Goal: Task Accomplishment & Management: Use online tool/utility

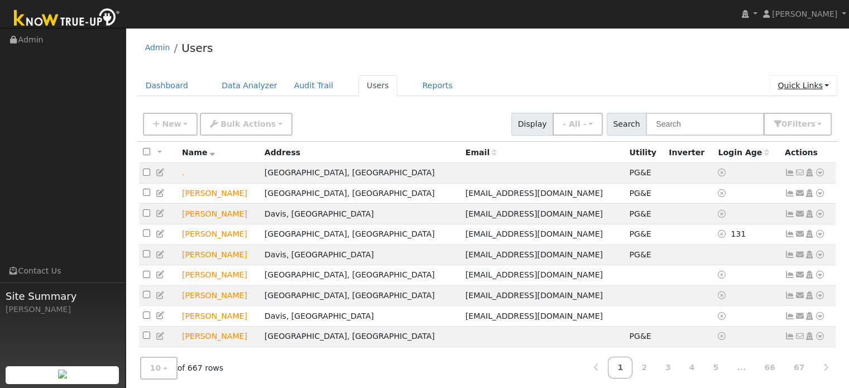
click at [781, 90] on link "Quick Links" at bounding box center [803, 85] width 68 height 21
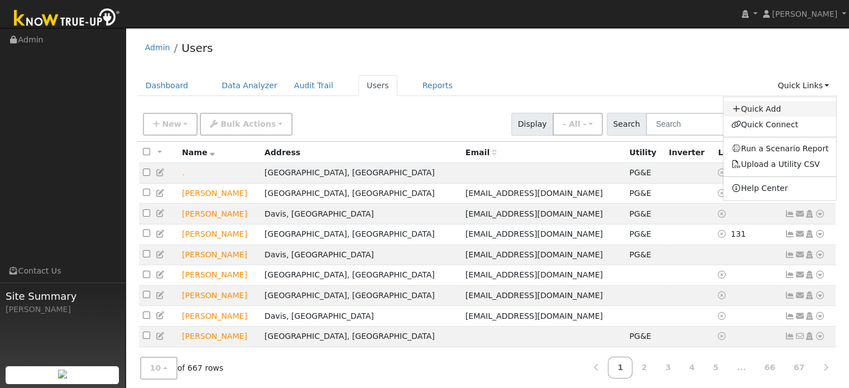
click at [767, 107] on link "Quick Add" at bounding box center [779, 109] width 113 height 16
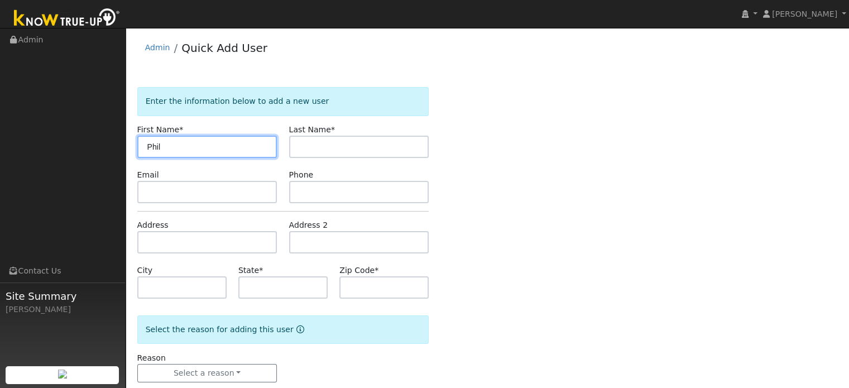
type input "Phil"
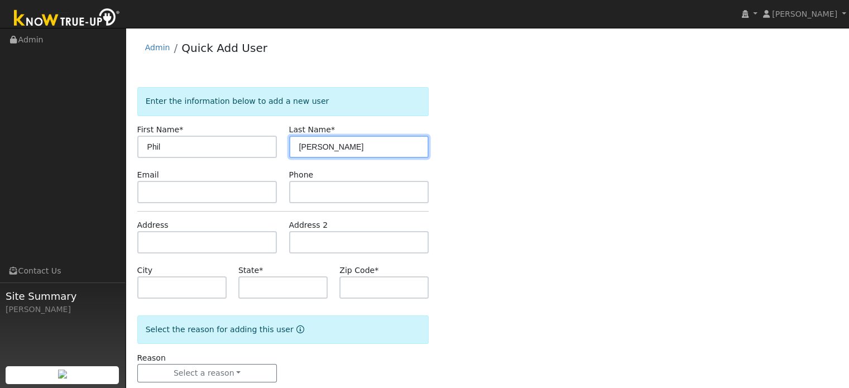
type input "[PERSON_NAME]"
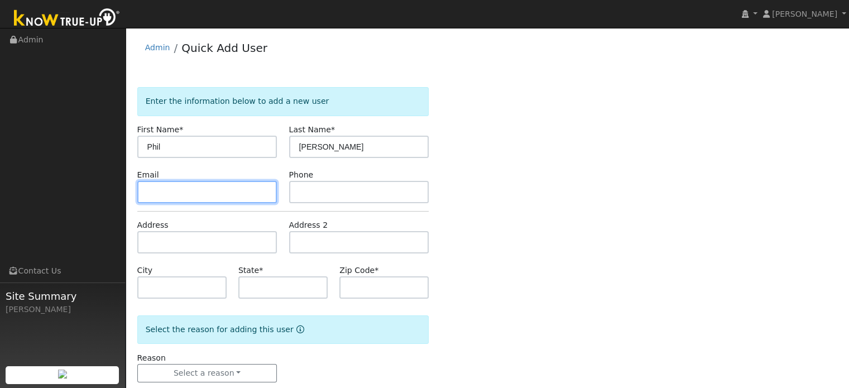
click at [219, 185] on input "text" at bounding box center [207, 192] width 140 height 22
paste input "[EMAIL_ADDRESS][DOMAIN_NAME]"
type input "[EMAIL_ADDRESS][DOMAIN_NAME]"
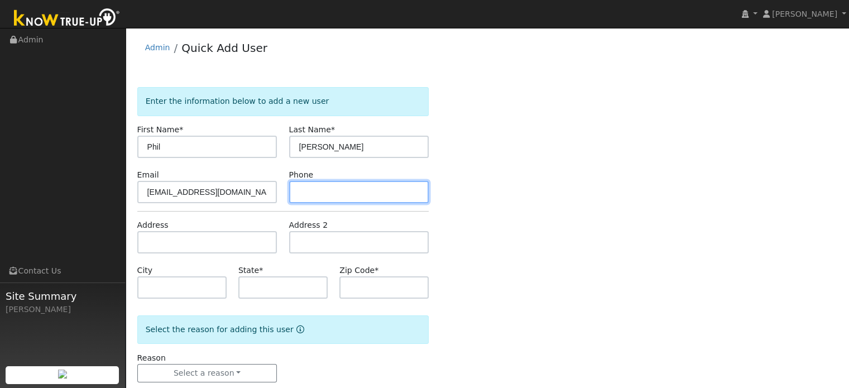
click at [324, 189] on input "text" at bounding box center [359, 192] width 140 height 22
paste input "[PHONE_NUMBER]"
type input "[PHONE_NUMBER]"
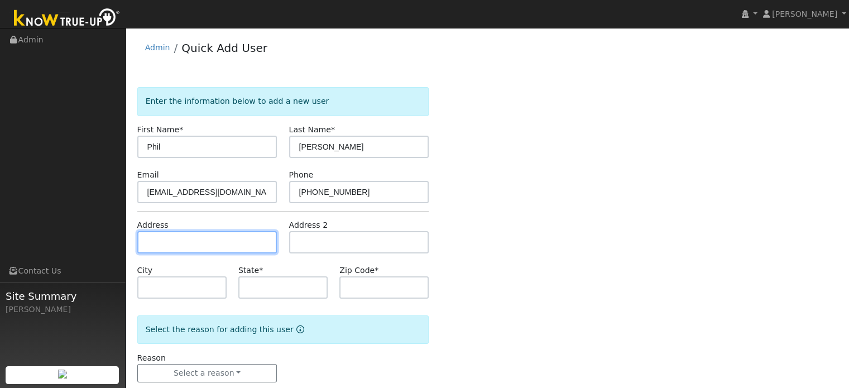
click at [203, 241] on input "text" at bounding box center [207, 242] width 140 height 22
paste input "[STREET_ADDRESS]"
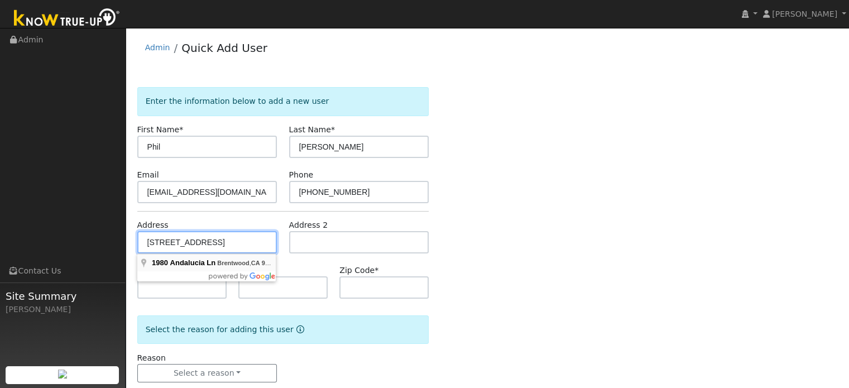
type input "[STREET_ADDRESS]"
type input "Brentwood"
type input "CA"
type input "94513"
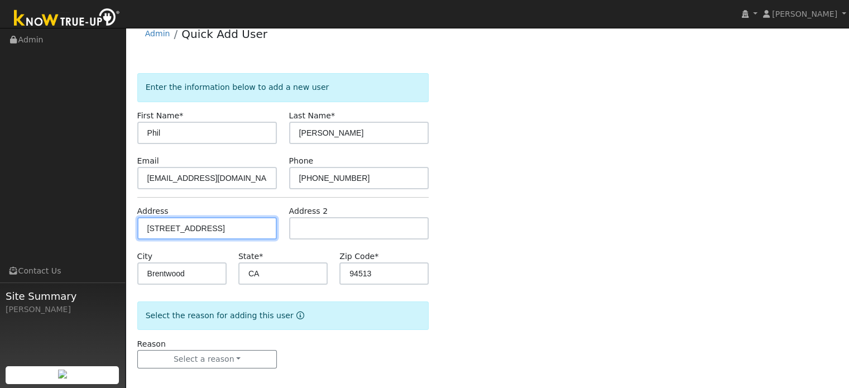
scroll to position [22, 0]
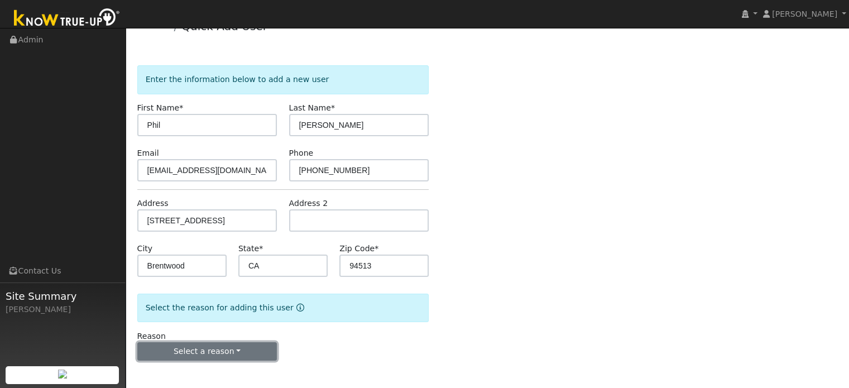
click at [214, 350] on button "Select a reason" at bounding box center [207, 351] width 140 height 19
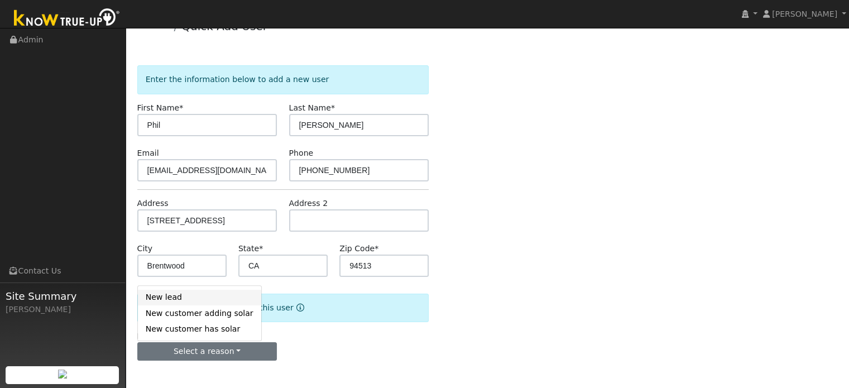
click at [170, 300] on link "New lead" at bounding box center [199, 298] width 123 height 16
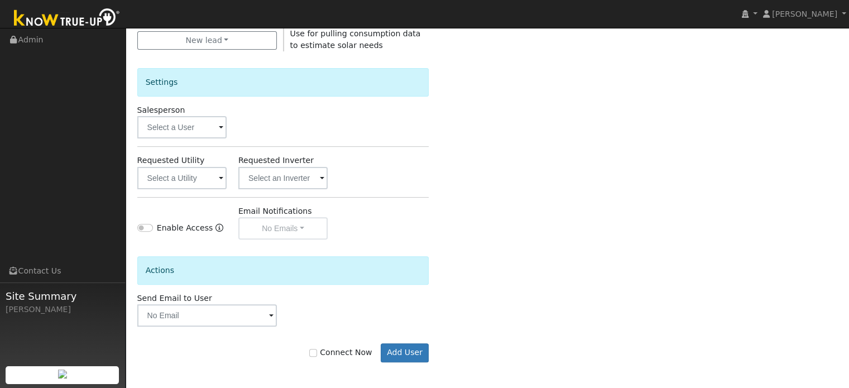
scroll to position [333, 0]
click at [199, 178] on input "text" at bounding box center [181, 177] width 89 height 22
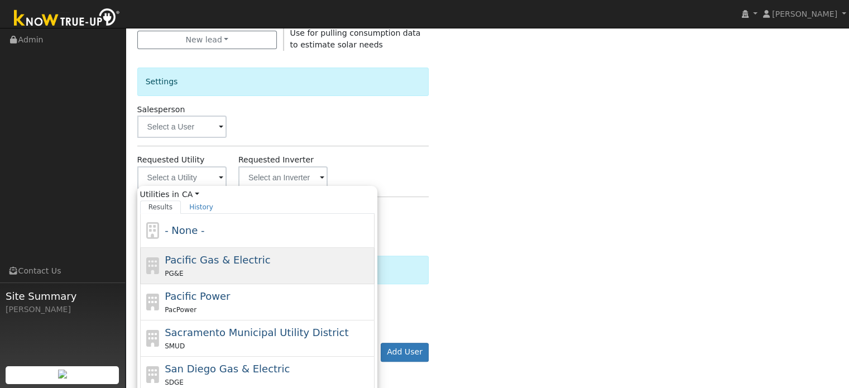
click at [180, 258] on span "Pacific Gas & Electric" at bounding box center [217, 260] width 105 height 12
type input "Pacific Gas & Electric"
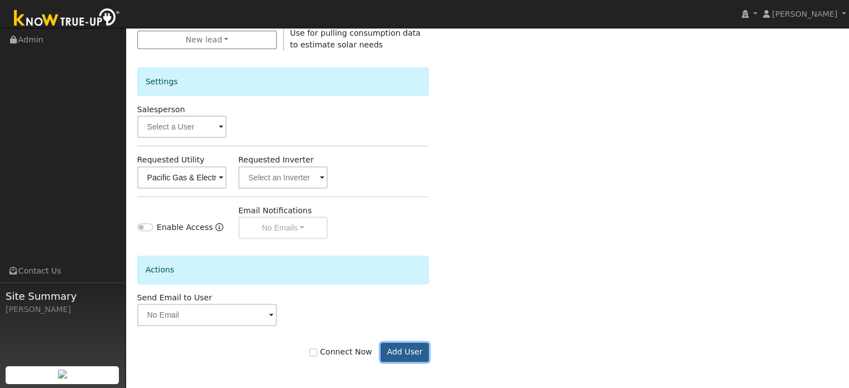
click at [391, 344] on button "Add User" at bounding box center [405, 352] width 49 height 19
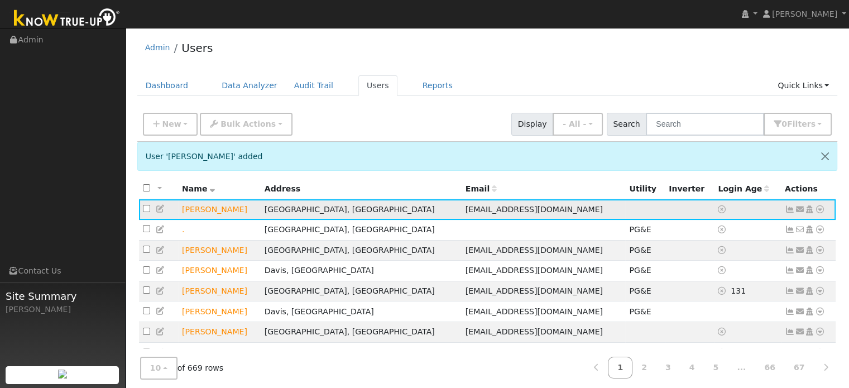
click at [819, 211] on icon at bounding box center [820, 209] width 10 height 8
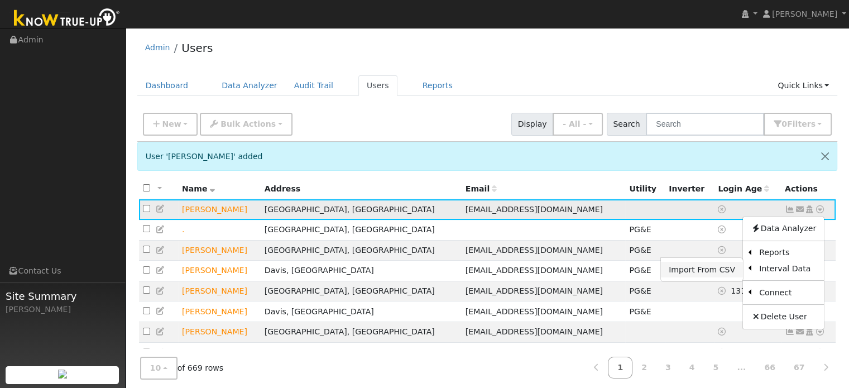
click at [715, 269] on link "Import From CSV" at bounding box center [702, 270] width 82 height 16
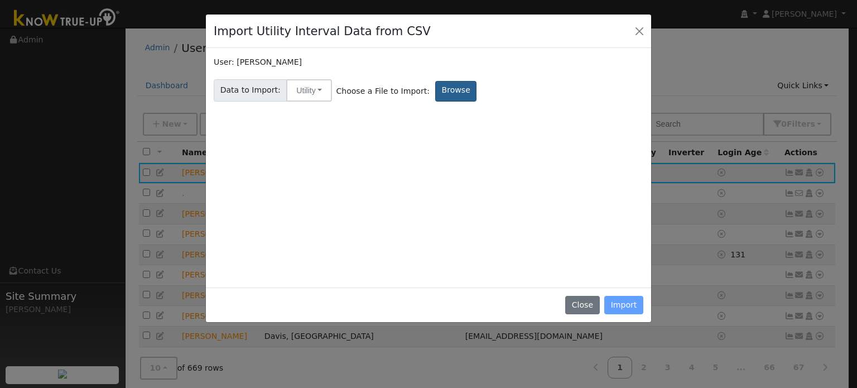
click at [435, 93] on label "Browse" at bounding box center [455, 91] width 41 height 21
click at [0, 0] on input "Browse" at bounding box center [0, 0] width 0 height 0
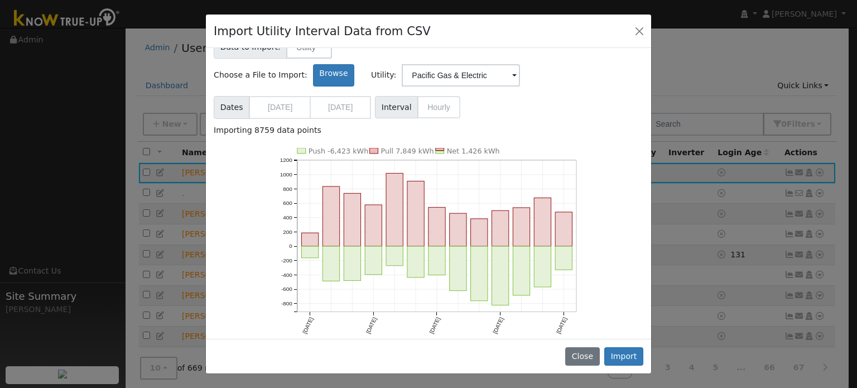
scroll to position [59, 0]
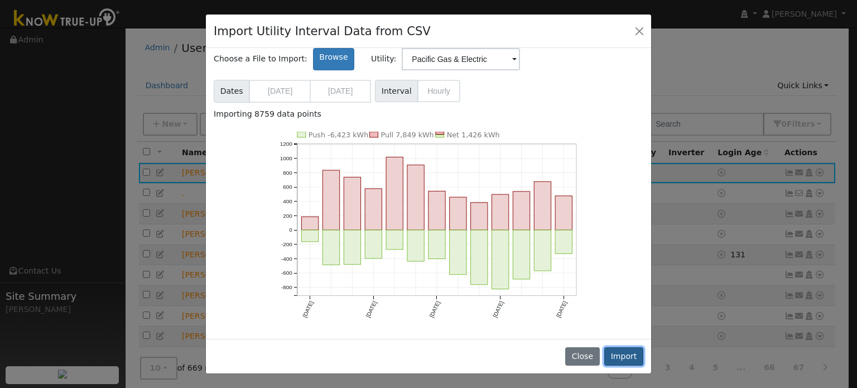
click at [628, 353] on button "Import" at bounding box center [623, 356] width 39 height 19
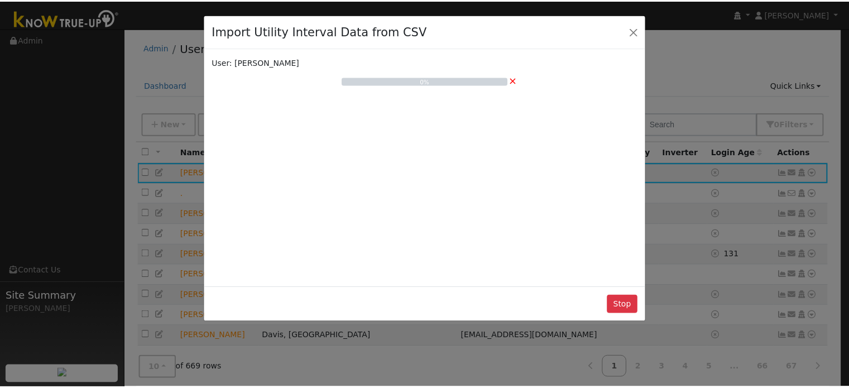
scroll to position [0, 0]
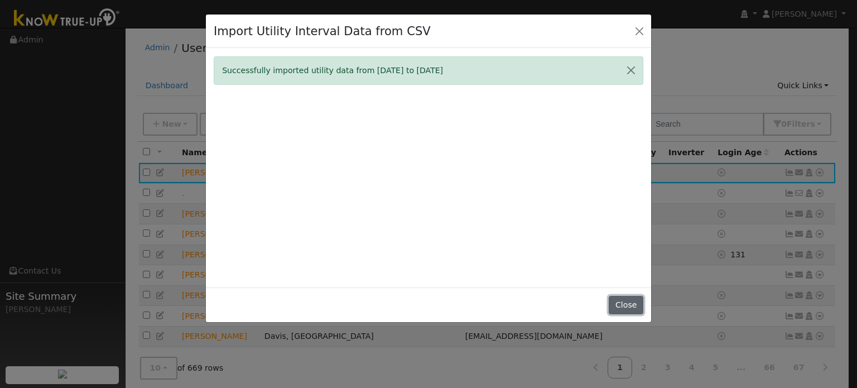
click at [621, 301] on button "Close" at bounding box center [626, 305] width 34 height 19
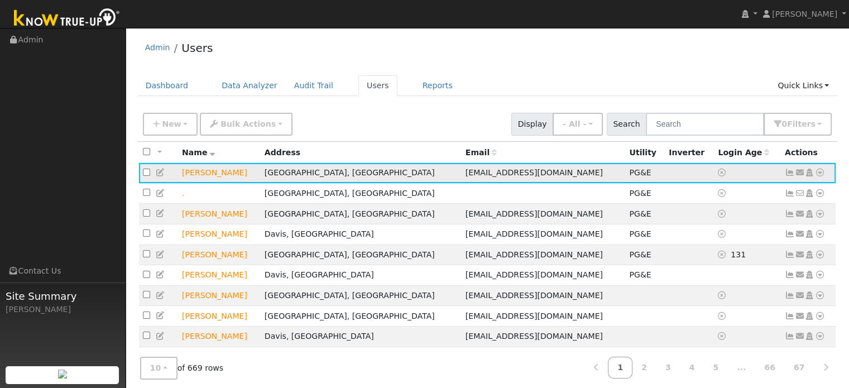
click at [819, 171] on icon at bounding box center [820, 173] width 10 height 8
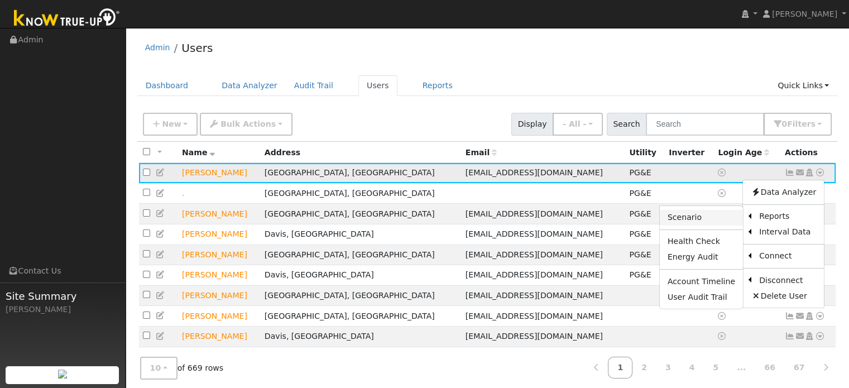
click at [717, 219] on link "Scenario" at bounding box center [701, 218] width 83 height 16
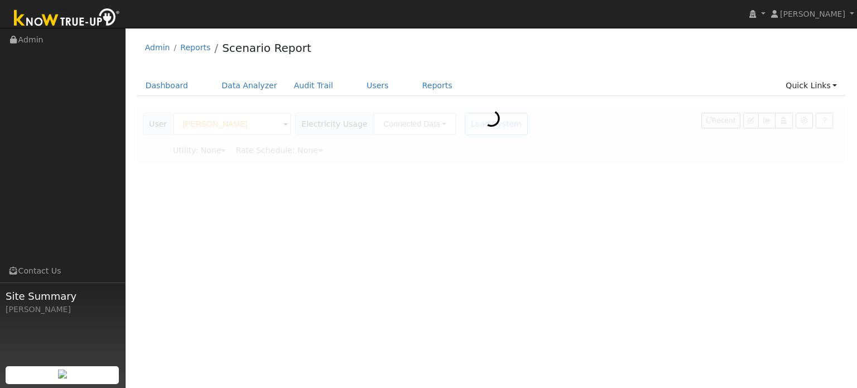
type input "Pacific Gas & Electric"
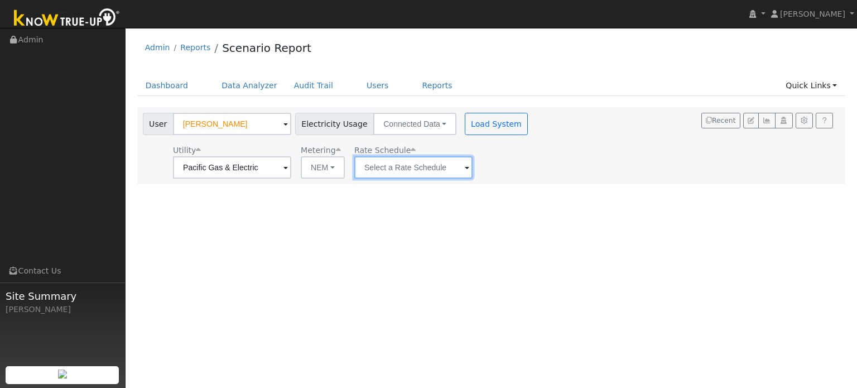
click at [291, 169] on input "text" at bounding box center [232, 167] width 118 height 22
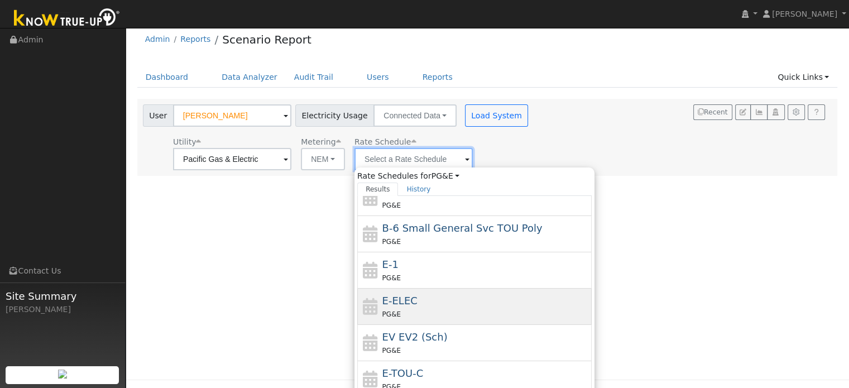
scroll to position [111, 0]
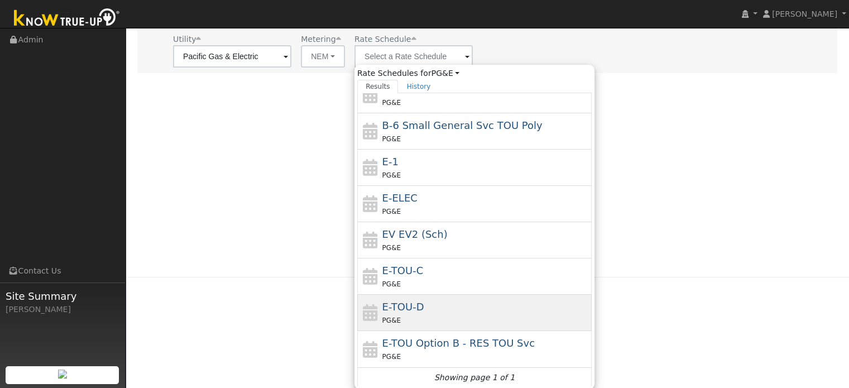
click at [416, 306] on span "E-TOU-D" at bounding box center [403, 307] width 42 height 12
type input "E-TOU-D"
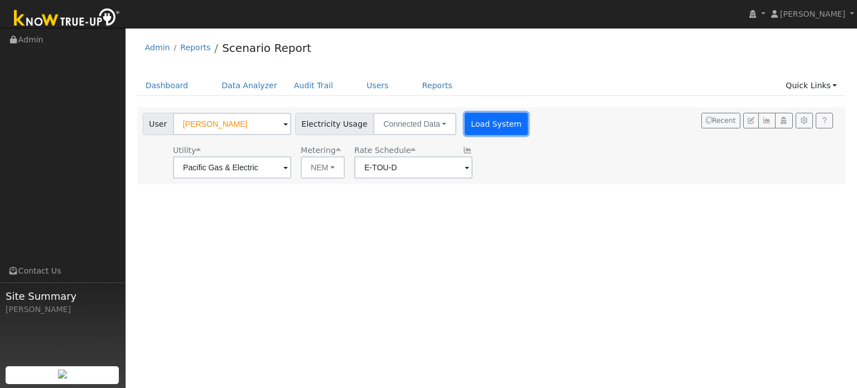
click at [491, 132] on button "Load System" at bounding box center [497, 124] width 64 height 22
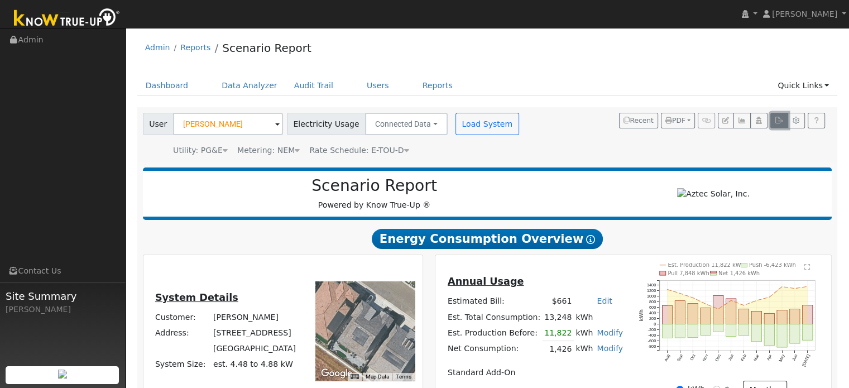
click at [775, 124] on button "button" at bounding box center [778, 121] width 17 height 16
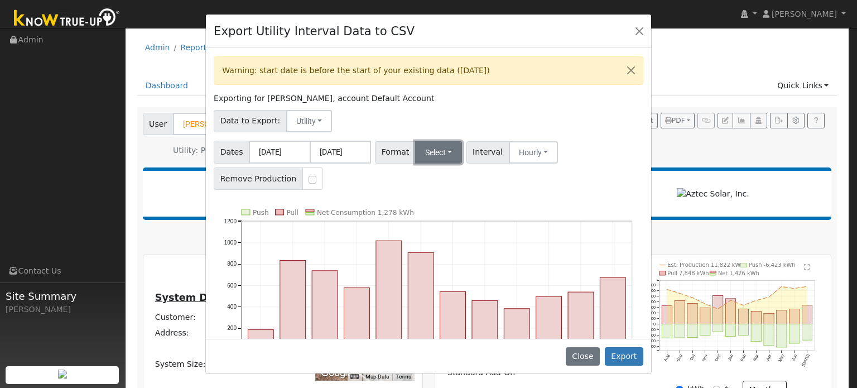
click at [422, 157] on button "Select" at bounding box center [438, 152] width 47 height 22
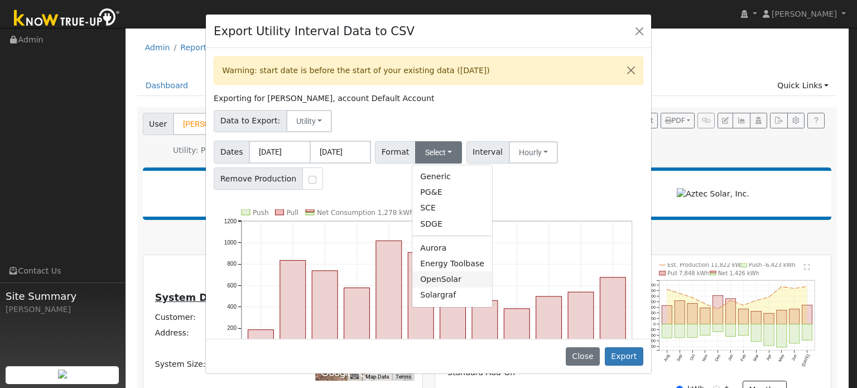
click at [436, 282] on link "OpenSolar" at bounding box center [452, 279] width 80 height 16
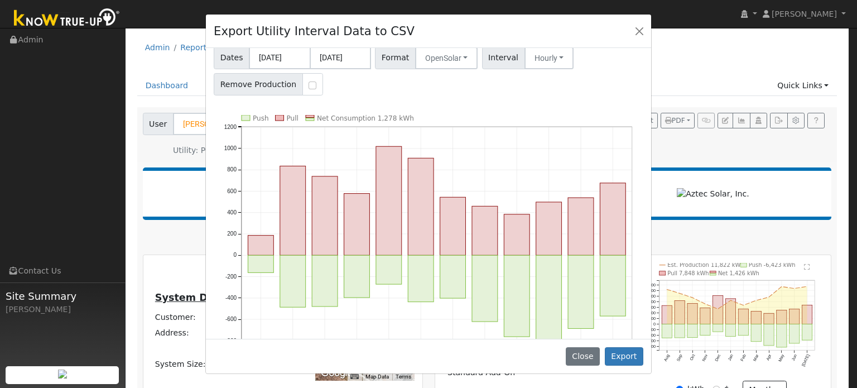
scroll to position [112, 0]
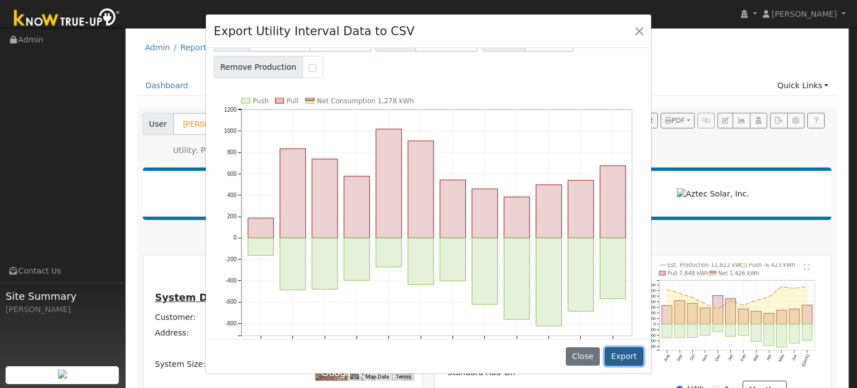
click at [624, 354] on button "Export" at bounding box center [624, 356] width 39 height 19
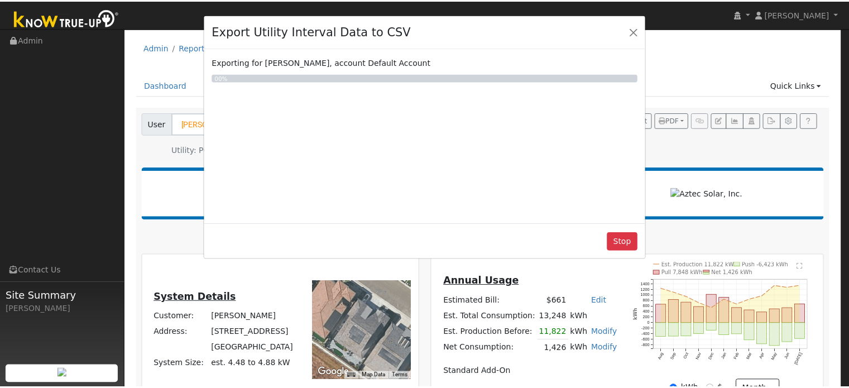
scroll to position [0, 0]
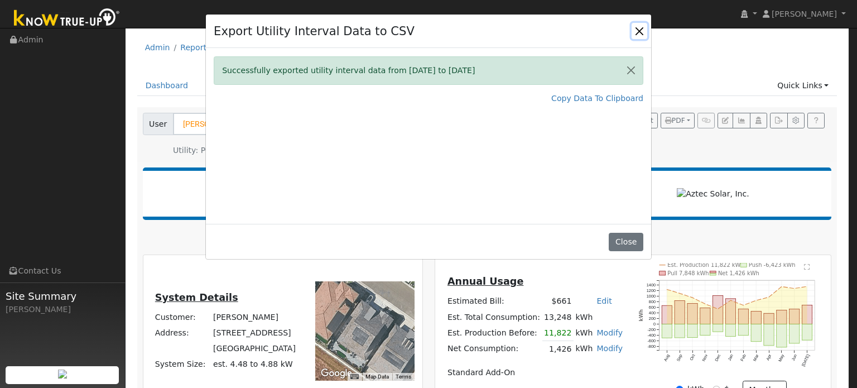
click at [635, 35] on button "Close" at bounding box center [640, 31] width 16 height 16
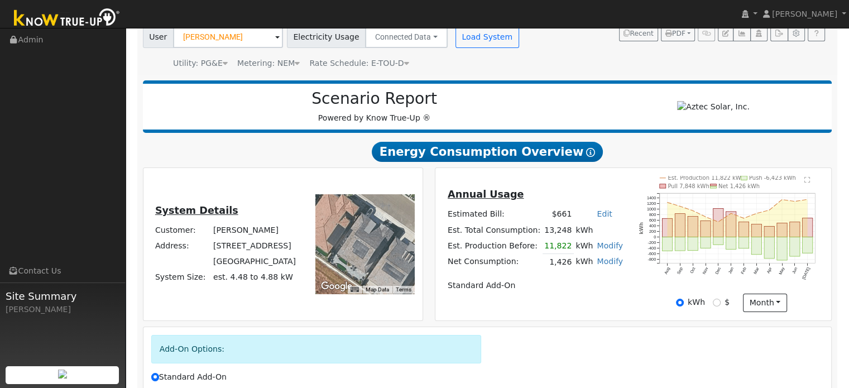
scroll to position [215, 0]
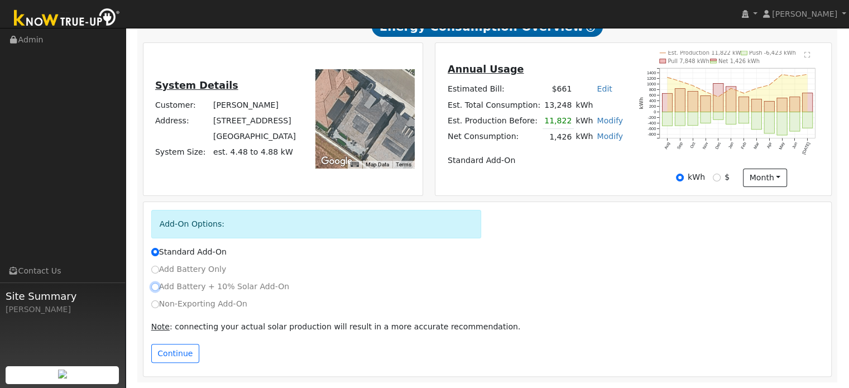
click at [152, 285] on input "Add Battery + 10% Solar Add-On" at bounding box center [155, 287] width 8 height 8
radio input "true"
radio input "false"
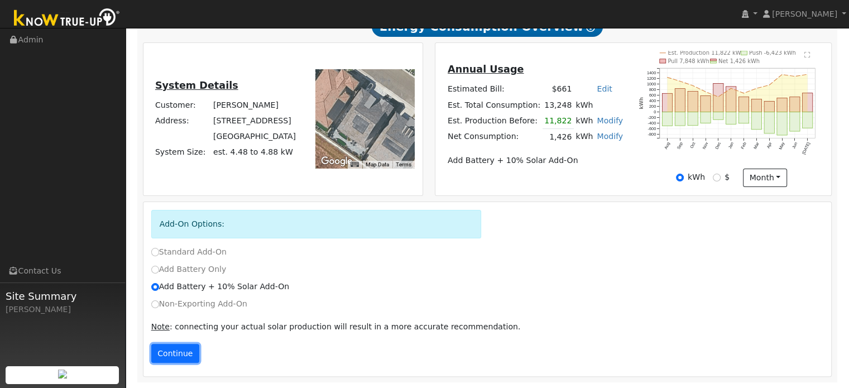
click at [170, 354] on button "Continue" at bounding box center [175, 353] width 48 height 19
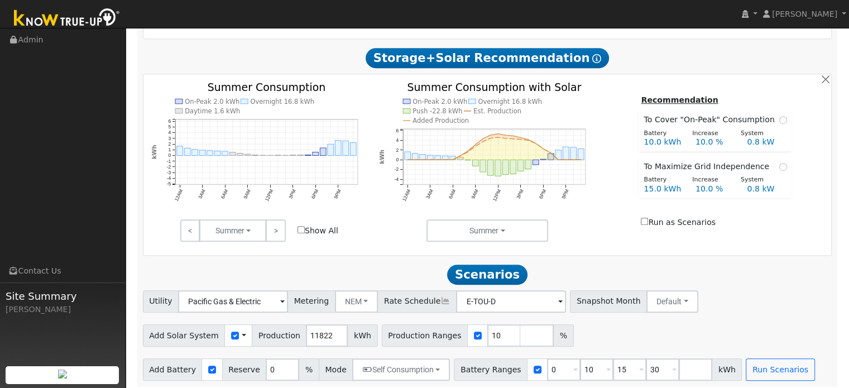
scroll to position [504, 0]
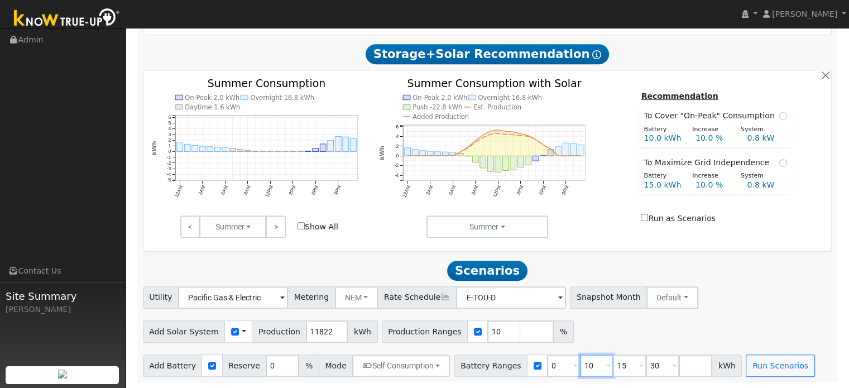
drag, startPoint x: 581, startPoint y: 366, endPoint x: 562, endPoint y: 368, distance: 19.7
click at [580, 368] on input "10" at bounding box center [596, 365] width 33 height 22
click at [547, 363] on input "0" at bounding box center [563, 365] width 33 height 22
type input "10"
type input "15"
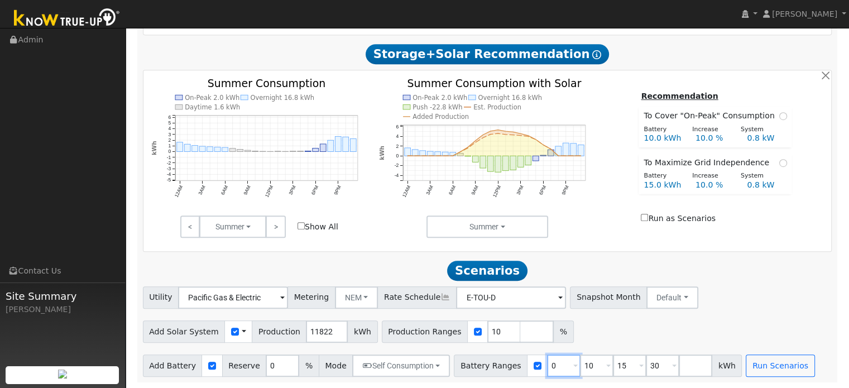
type input "30"
type input "10"
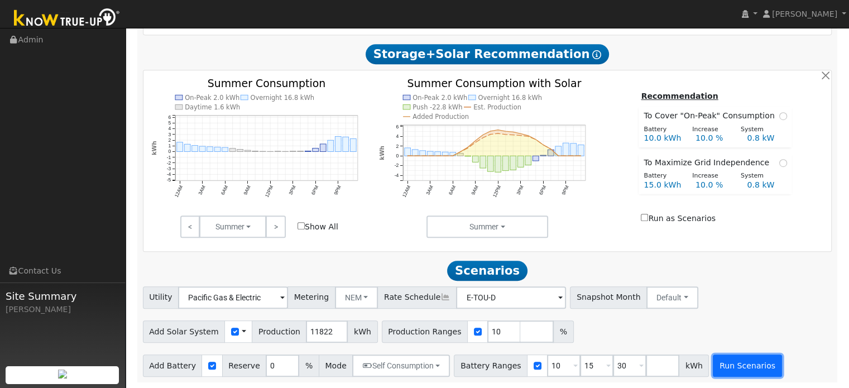
click at [723, 362] on button "Run Scenarios" at bounding box center [747, 365] width 69 height 22
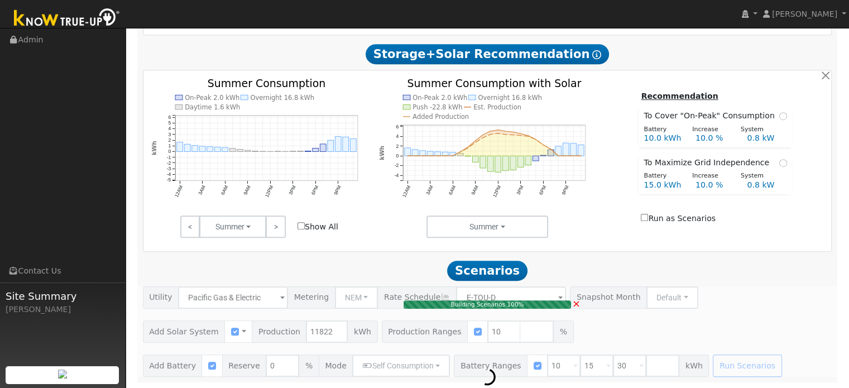
type input "0.8"
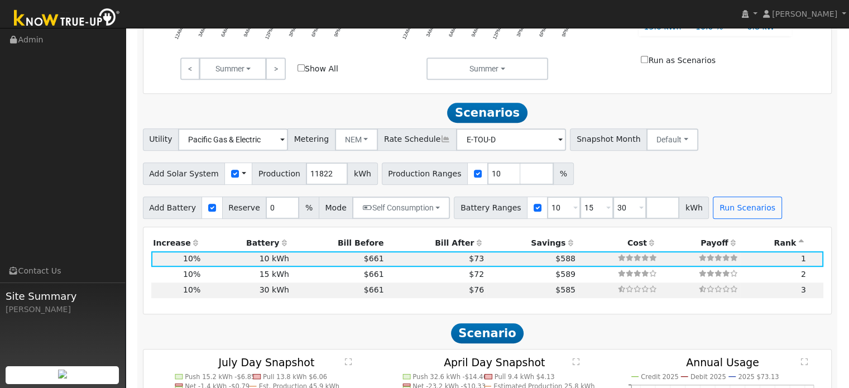
scroll to position [614, 0]
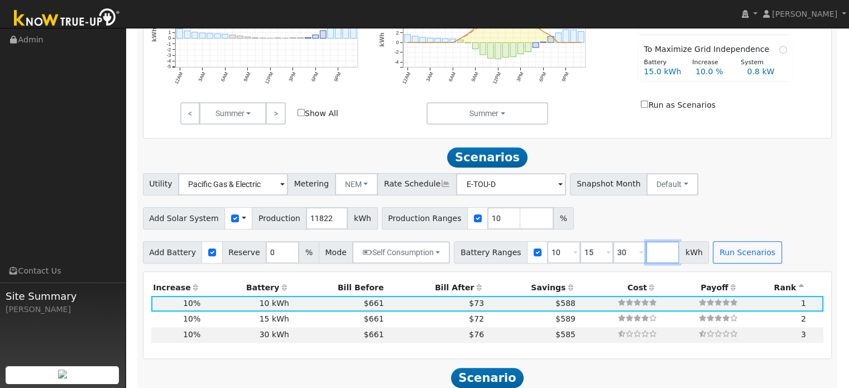
click at [646, 255] on input "number" at bounding box center [662, 252] width 33 height 22
type input "5"
type input "10"
type input "15"
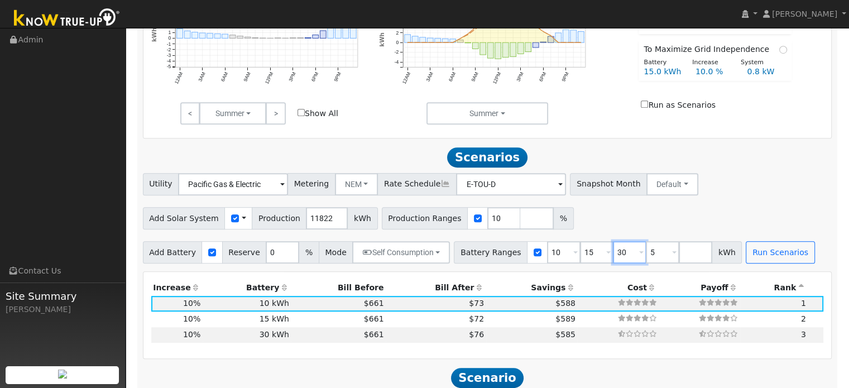
type input "30"
drag, startPoint x: 609, startPoint y: 256, endPoint x: 576, endPoint y: 258, distance: 33.0
click at [576, 258] on div "Battery Ranges 5 Overrides Reserve % Mode None None Self Consumption Peak Savin…" at bounding box center [598, 252] width 288 height 22
type input "30"
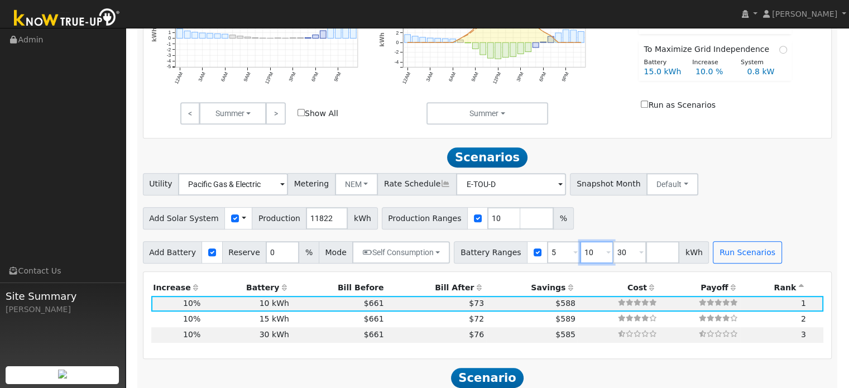
drag, startPoint x: 580, startPoint y: 254, endPoint x: 566, endPoint y: 256, distance: 13.5
click at [580, 256] on input "10" at bounding box center [596, 252] width 33 height 22
type input "30"
type input "3"
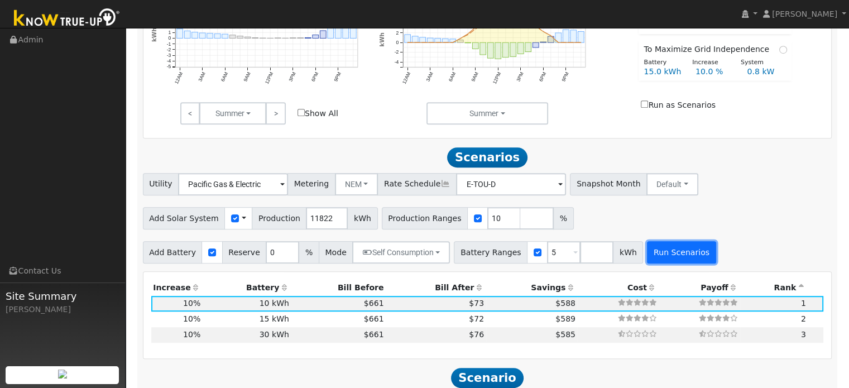
click at [667, 261] on button "Run Scenarios" at bounding box center [681, 252] width 69 height 22
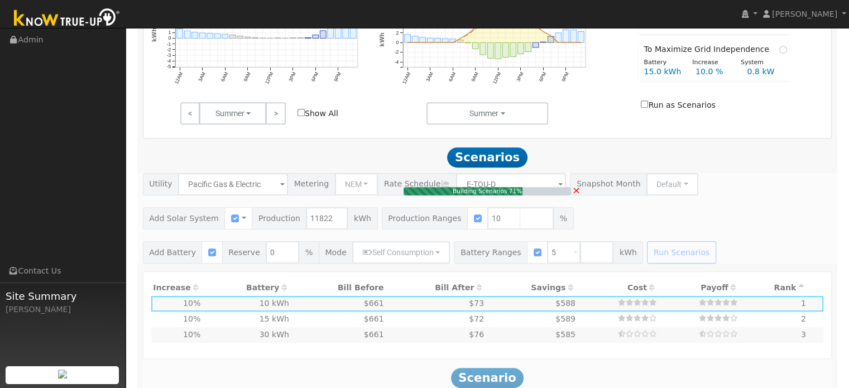
type input "$6,000"
type input "$2,627"
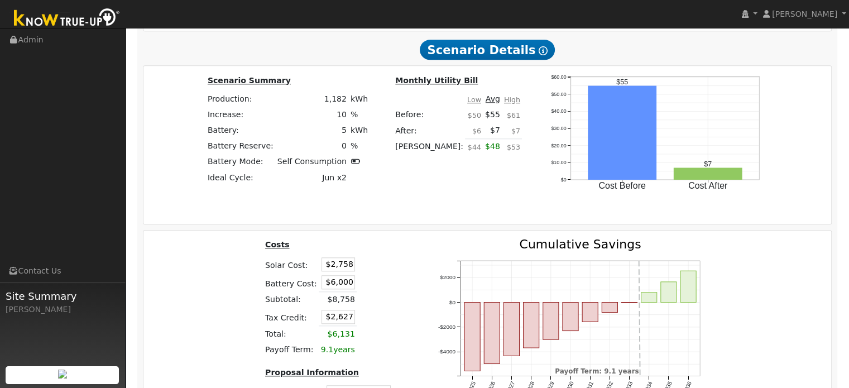
scroll to position [1177, 0]
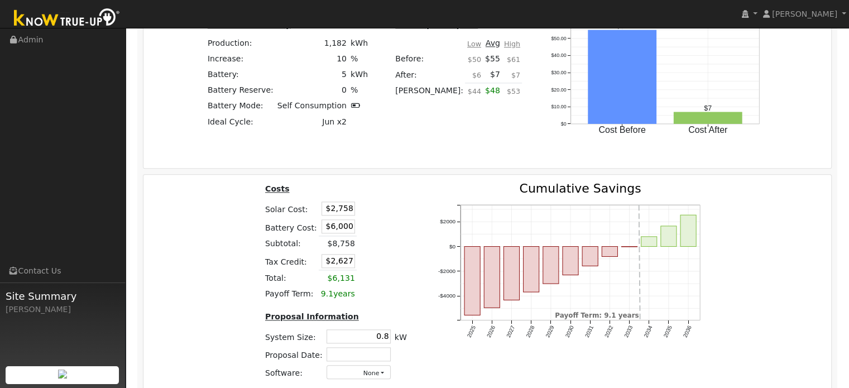
drag, startPoint x: 326, startPoint y: 228, endPoint x: 367, endPoint y: 227, distance: 40.7
click at [367, 227] on tr "Battery Cost: $6,000" at bounding box center [336, 227] width 146 height 18
type input "$9,175"
type input "$3,580"
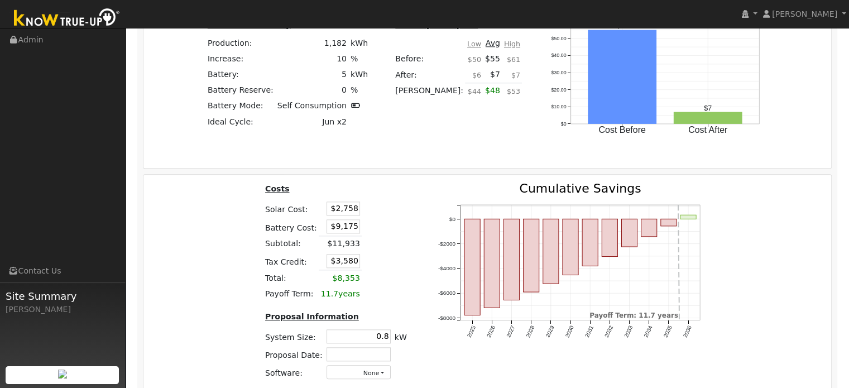
click at [367, 227] on td at bounding box center [373, 227] width 23 height 18
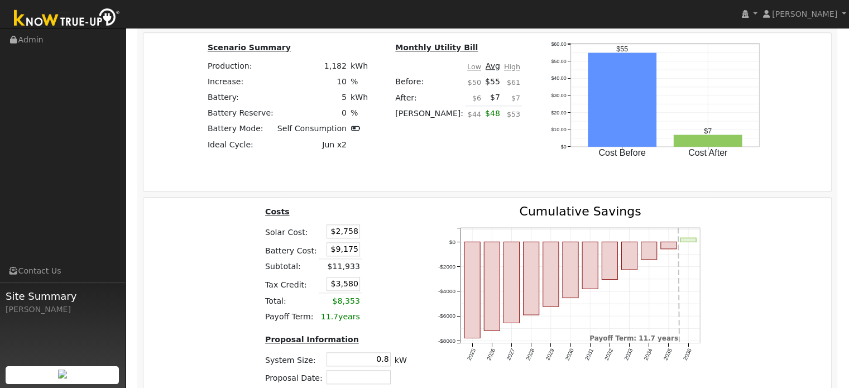
scroll to position [1233, 0]
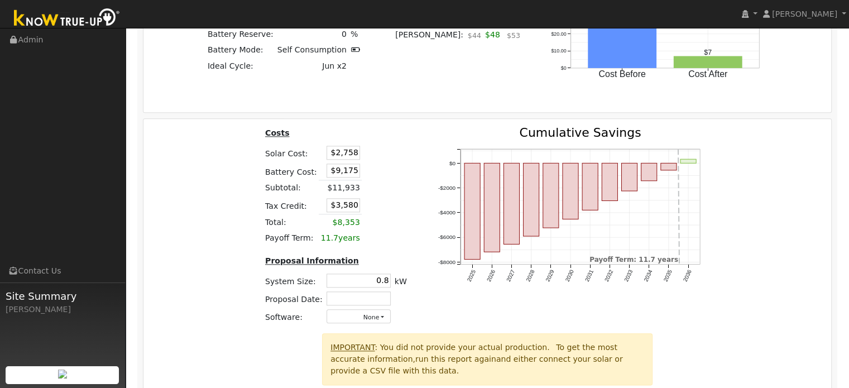
drag, startPoint x: 333, startPoint y: 155, endPoint x: 358, endPoint y: 152, distance: 25.9
click at [357, 152] on tr "Solar Cost: $2,758" at bounding box center [336, 153] width 146 height 18
type input "$11,848"
type input "$6,307"
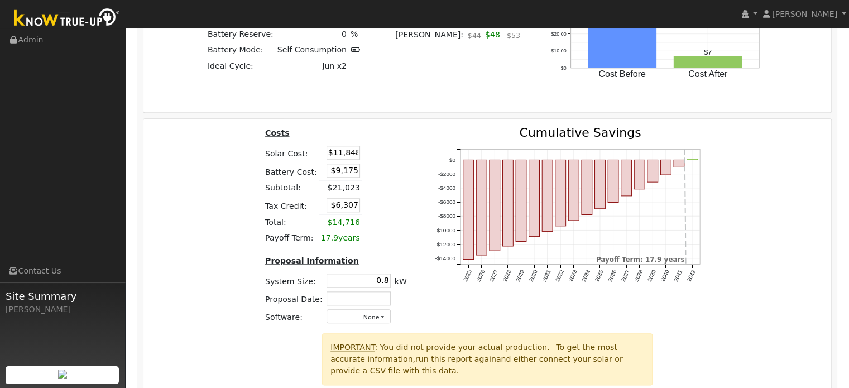
click at [384, 157] on table "Costs Solar Cost: $11,848 Battery Cost: $9,175 Subtotal: $21,023 Tax Credit: $6…" at bounding box center [336, 186] width 146 height 119
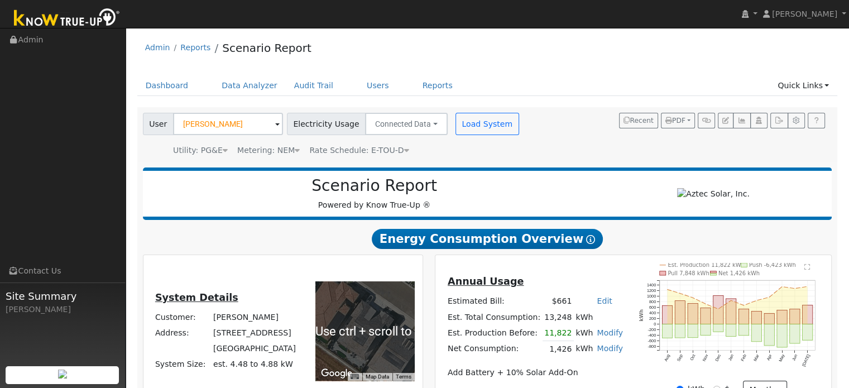
scroll to position [167, 0]
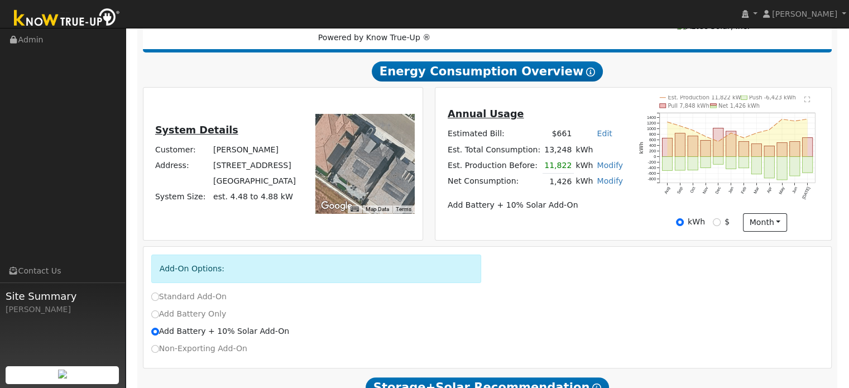
click at [807, 108] on icon "Est. Production 11,822 kWh Push -6,423 kWh Pull 7,848 kWh Net 1,426 kWh Aug Sep…" at bounding box center [731, 155] width 184 height 121
click at [807, 102] on text "" at bounding box center [807, 99] width 6 height 7
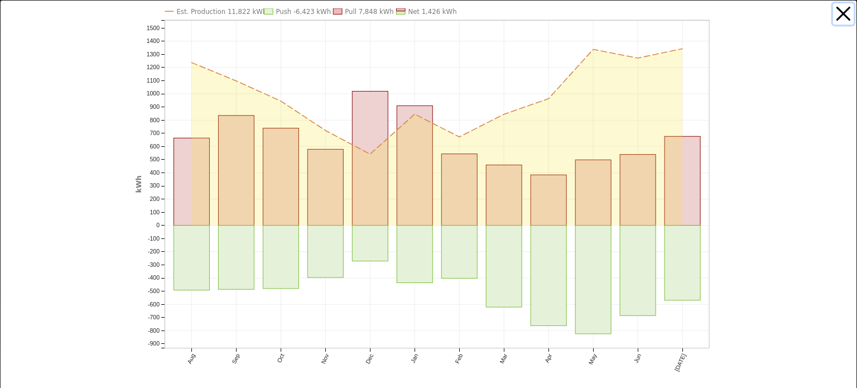
click at [834, 16] on button "button" at bounding box center [843, 13] width 21 height 21
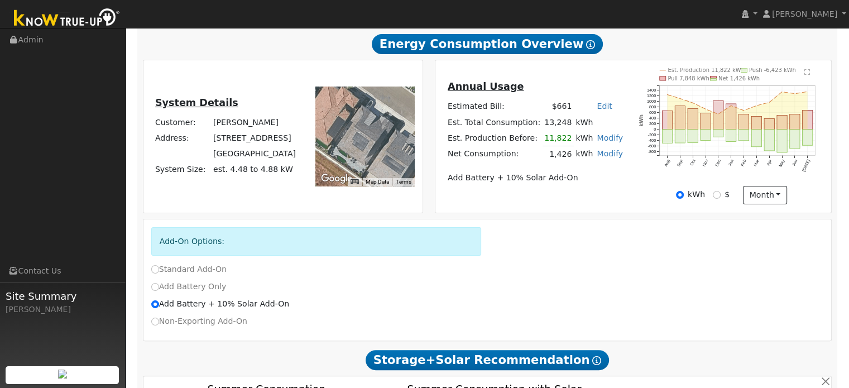
scroll to position [112, 0]
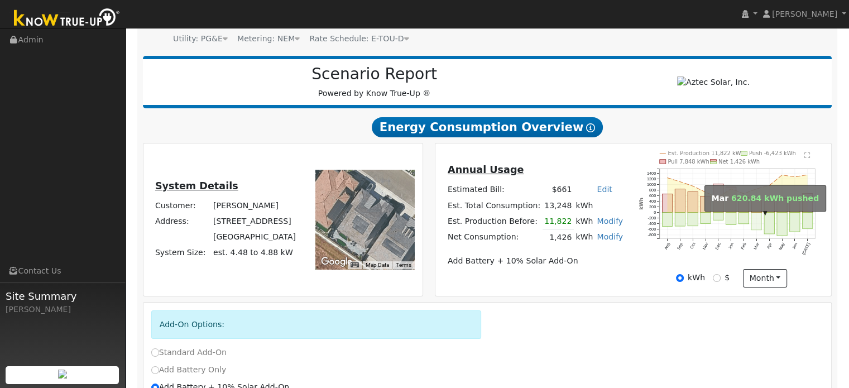
click at [756, 223] on rect "onclick=""" at bounding box center [756, 221] width 10 height 17
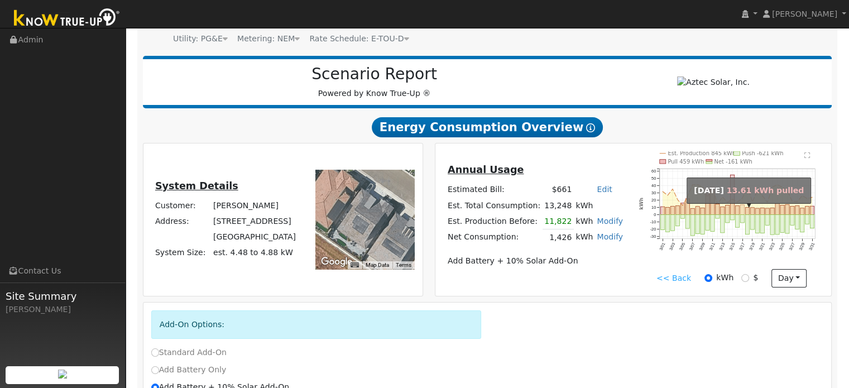
click at [742, 214] on rect "onclick=""" at bounding box center [743, 210] width 4 height 10
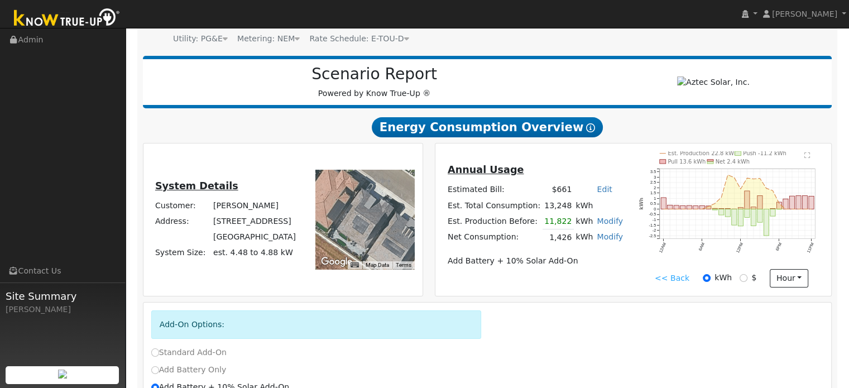
click at [677, 281] on link "<< Back" at bounding box center [672, 278] width 35 height 12
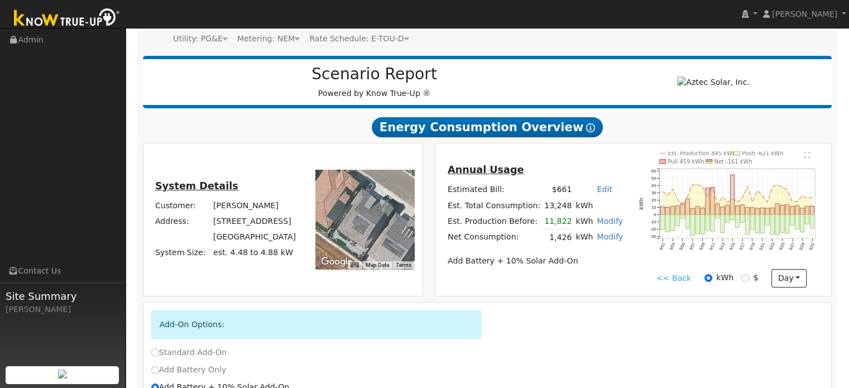
click at [683, 281] on link "<< Back" at bounding box center [673, 278] width 35 height 12
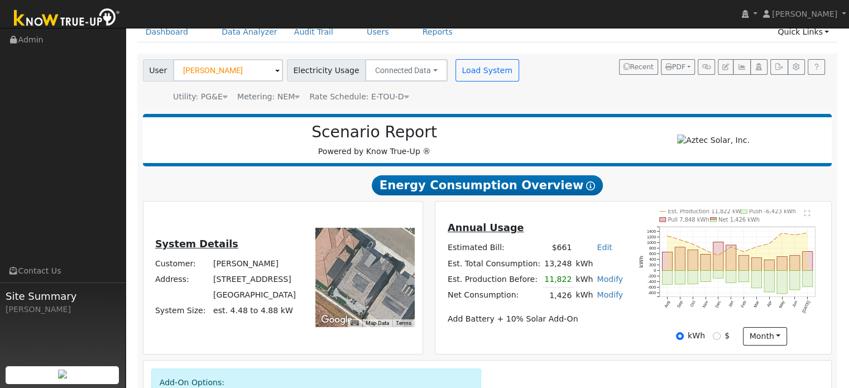
scroll to position [167, 0]
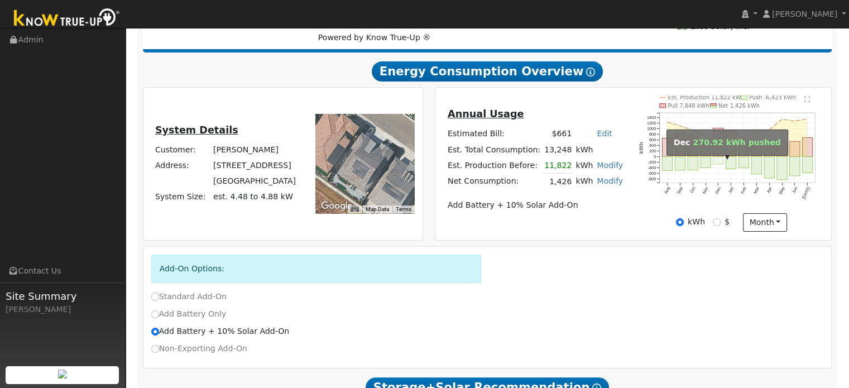
click at [717, 165] on rect "onclick=""" at bounding box center [718, 161] width 10 height 8
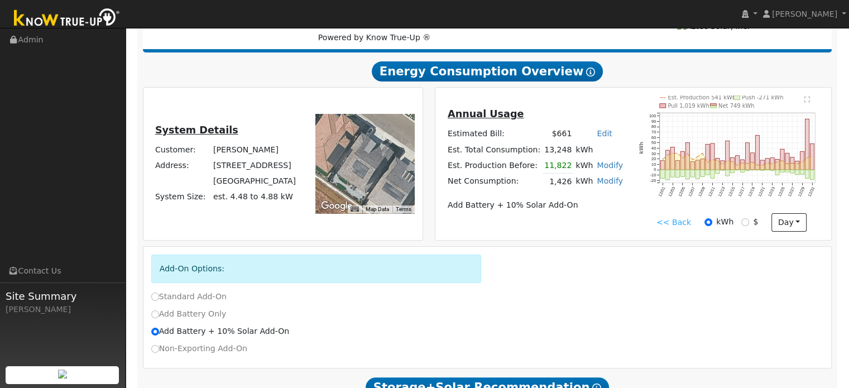
click at [670, 227] on link "<< Back" at bounding box center [673, 223] width 35 height 12
